Goal: Information Seeking & Learning: Learn about a topic

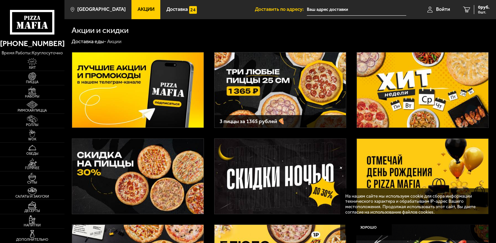
click at [168, 94] on img at bounding box center [137, 90] width 131 height 75
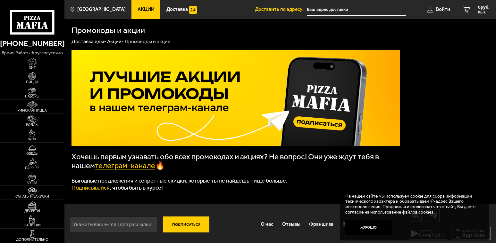
click at [136, 169] on link "телеграм-канале" at bounding box center [125, 165] width 60 height 9
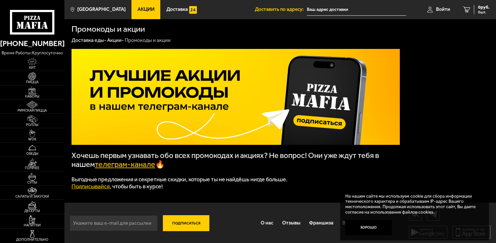
scroll to position [4, 0]
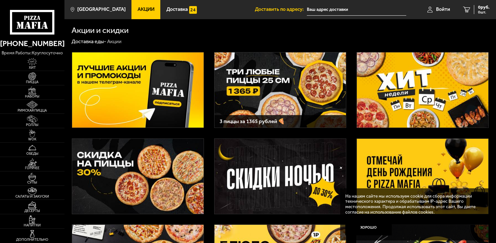
click at [428, 106] on img at bounding box center [422, 90] width 131 height 75
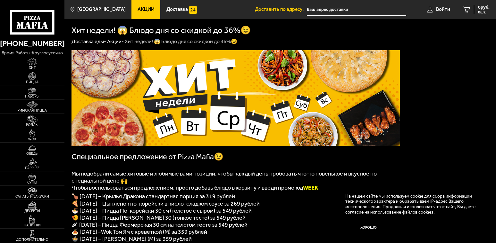
scroll to position [32, 0]
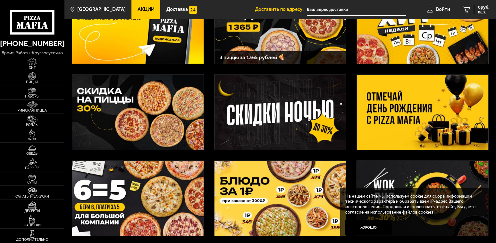
click at [255, 98] on img at bounding box center [279, 112] width 131 height 75
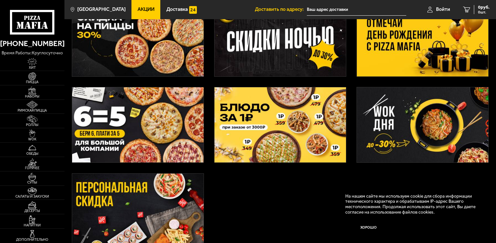
scroll to position [128, 0]
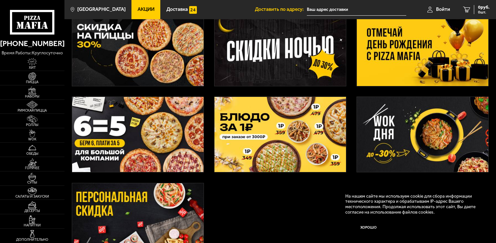
click at [382, 50] on img at bounding box center [422, 48] width 131 height 75
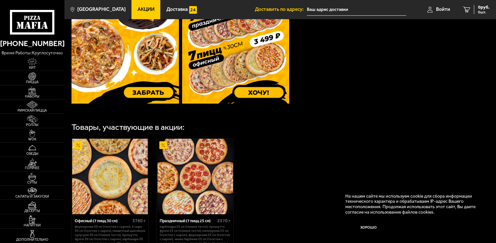
scroll to position [350, 0]
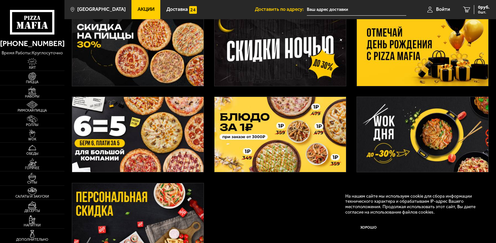
click at [318, 139] on img at bounding box center [279, 134] width 131 height 75
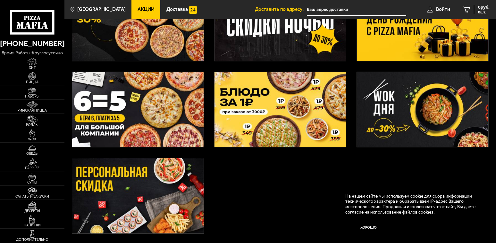
scroll to position [96, 0]
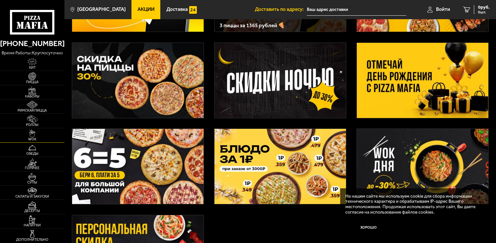
click at [30, 135] on img at bounding box center [32, 134] width 20 height 8
